Goal: Communication & Community: Answer question/provide support

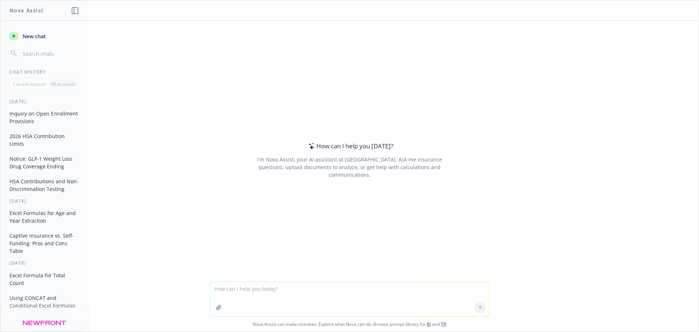
click at [253, 290] on textarea at bounding box center [349, 299] width 279 height 34
type textarea "Simplify this letter"
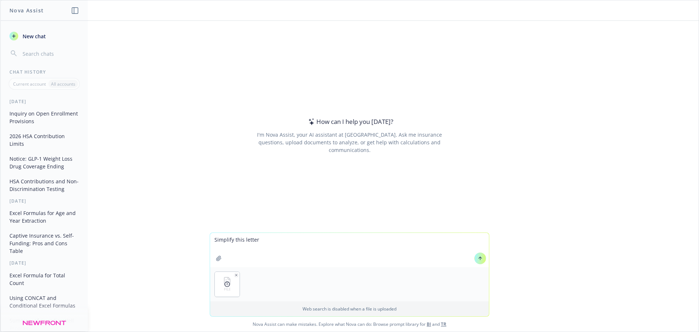
click at [234, 275] on icon "button" at bounding box center [236, 275] width 4 height 4
click at [478, 258] on icon at bounding box center [480, 258] width 5 height 5
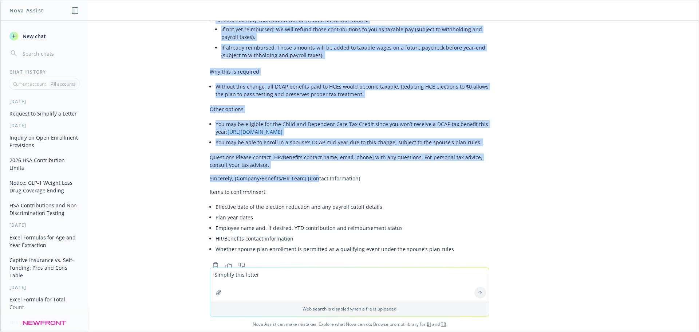
scroll to position [191, 0]
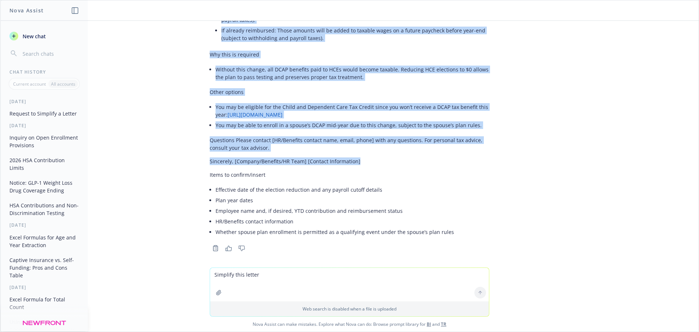
drag, startPoint x: 204, startPoint y: 61, endPoint x: 387, endPoint y: 166, distance: 211.4
click at [387, 166] on div "Here’s a simplified version of your letter. I kept the meaning and professional…" at bounding box center [349, 66] width 291 height 374
copy div "Loremip: DOLO sitametconsectetu adipisc—elitsed doe tempor incididuntu laboreet…"
